Goal: Transaction & Acquisition: Purchase product/service

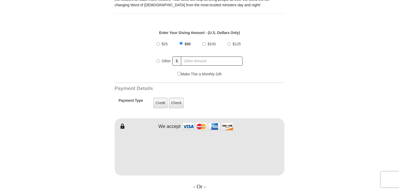
scroll to position [183, 0]
click at [166, 56] on label "Other" at bounding box center [166, 61] width 13 height 11
click at [160, 60] on input "Other" at bounding box center [157, 61] width 3 height 3
radio input "true"
click at [178, 58] on span "$" at bounding box center [177, 61] width 9 height 9
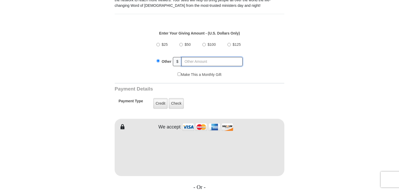
click at [197, 57] on input "text" at bounding box center [212, 61] width 61 height 9
type input "1.01"
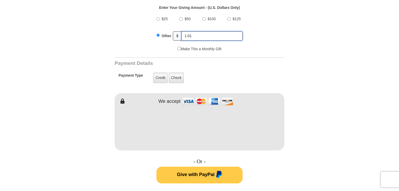
scroll to position [209, 0]
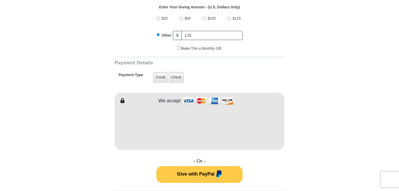
click at [69, 119] on form "VICTORY Channel Online Giving VICTORY Channel is a worldwide, on-air television…" at bounding box center [200, 120] width 298 height 625
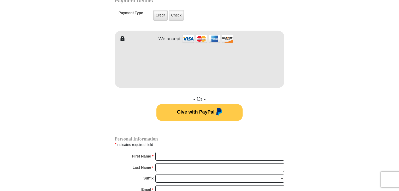
scroll to position [366, 0]
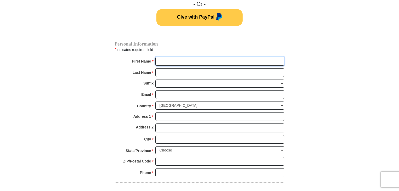
click at [178, 57] on input "First Name *" at bounding box center [219, 61] width 129 height 9
type input "Anthony"
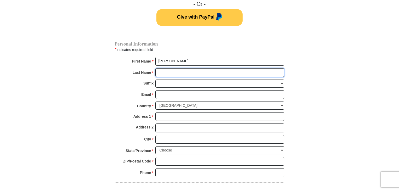
type input "Mcintyre"
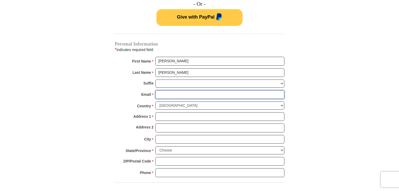
type input "lucasbruce2726@gmail.com"
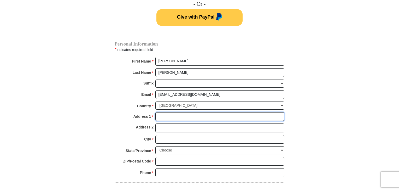
type input "Stephanie Falls"
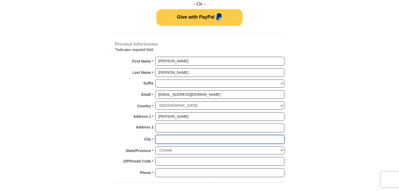
type input "West Matthew"
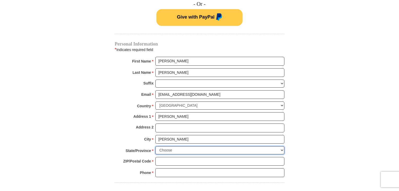
select select "AR"
type input "98218"
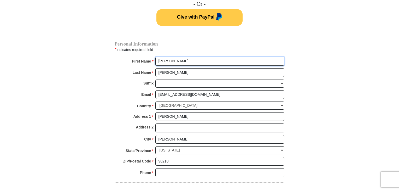
scroll to position [470, 0]
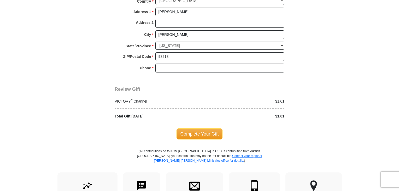
click at [169, 56] on div "ZIP/Postal Code * 98218 No postal code? Click here. Please enter ZIP/Postal Cod…" at bounding box center [200, 57] width 170 height 11
click at [175, 63] on input "Phone * *" at bounding box center [219, 67] width 129 height 9
type input "22226263262"
click at [206, 128] on span "Complete Your Gift" at bounding box center [200, 133] width 46 height 11
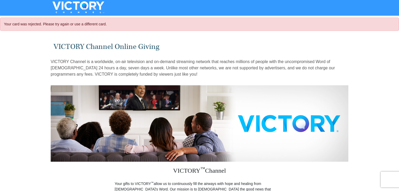
select select "AR"
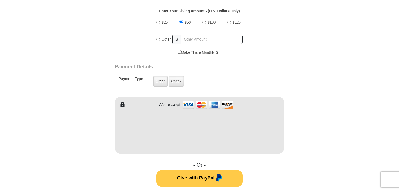
scroll to position [209, 0]
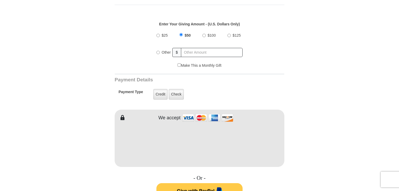
click at [165, 47] on label "Other" at bounding box center [166, 52] width 13 height 11
click at [160, 51] on input "Other" at bounding box center [157, 52] width 3 height 3
radio input "true"
click at [198, 48] on input "text" at bounding box center [212, 52] width 61 height 9
click at [262, 43] on div "$25 $50 $100 $125 Other $" at bounding box center [200, 46] width 164 height 34
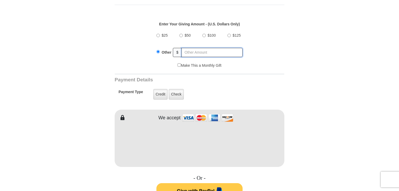
click at [207, 49] on input "text" at bounding box center [212, 52] width 61 height 9
type input "1.01"
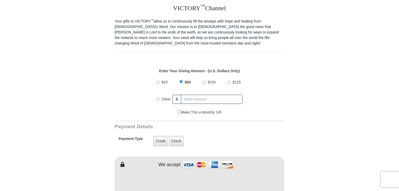
scroll to position [183, 0]
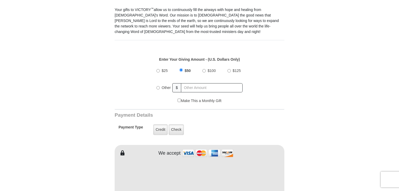
click at [159, 87] on div "Other" at bounding box center [164, 87] width 16 height 11
click at [156, 84] on div "Other" at bounding box center [164, 87] width 16 height 11
click at [160, 82] on label "Other" at bounding box center [166, 87] width 13 height 11
click at [160, 86] on input "Other" at bounding box center [157, 87] width 3 height 3
radio input "true"
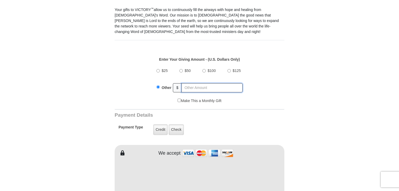
click at [184, 83] on input "text" at bounding box center [212, 87] width 61 height 9
drag, startPoint x: 348, startPoint y: 100, endPoint x: 299, endPoint y: 100, distance: 48.6
click at [340, 100] on form "VICTORY Channel Online Giving VICTORY Channel is a worldwide, on-air television…" at bounding box center [200, 173] width 298 height 625
click at [209, 83] on input "text" at bounding box center [212, 87] width 61 height 9
type input "1.01"
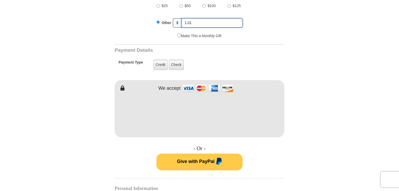
scroll to position [261, 0]
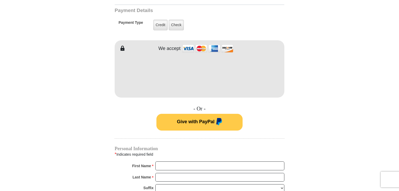
click at [99, 97] on form "VICTORY Channel Online Giving VICTORY Channel is a worldwide, on-air television…" at bounding box center [200, 68] width 298 height 625
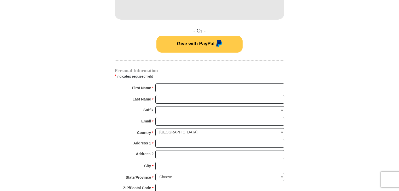
scroll to position [340, 0]
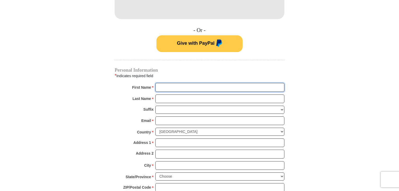
click at [165, 83] on input "First Name *" at bounding box center [219, 87] width 129 height 9
type input "[PERSON_NAME]"
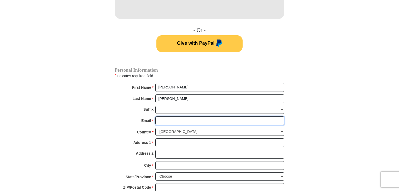
type input "[EMAIL_ADDRESS][DOMAIN_NAME]"
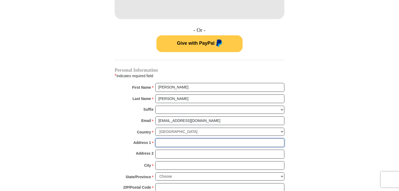
type input "[PERSON_NAME]"
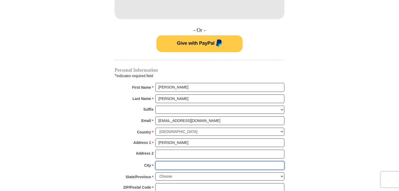
type input "[PERSON_NAME]"
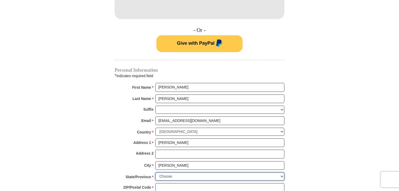
select select "AR"
type input "98218"
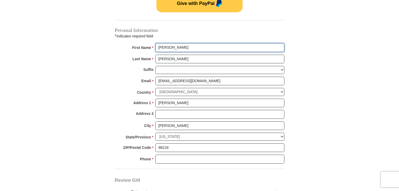
scroll to position [418, 0]
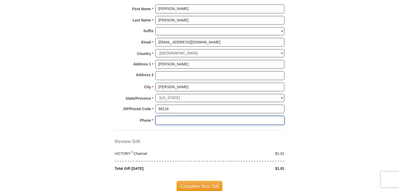
click at [175, 116] on input "Phone * *" at bounding box center [219, 120] width 129 height 9
click at [174, 116] on input "Phone * *" at bounding box center [219, 120] width 129 height 9
type input "22226263262"
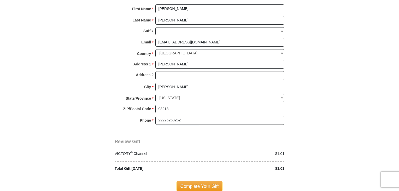
click at [198, 181] on span "Complete Your Gift" at bounding box center [200, 186] width 46 height 11
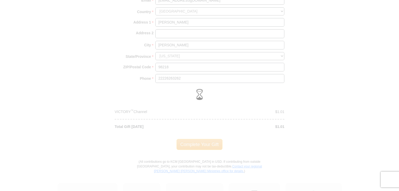
scroll to position [523, 0]
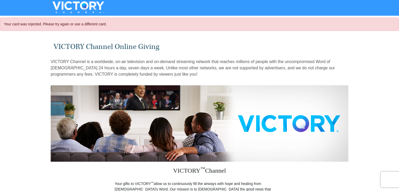
select select "AR"
